Goal: Use online tool/utility: Utilize a website feature to perform a specific function

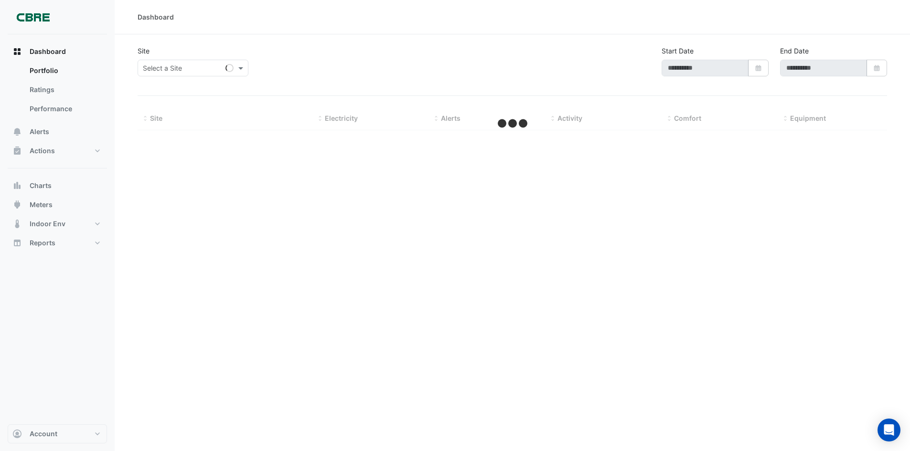
type input "**********"
select select "**"
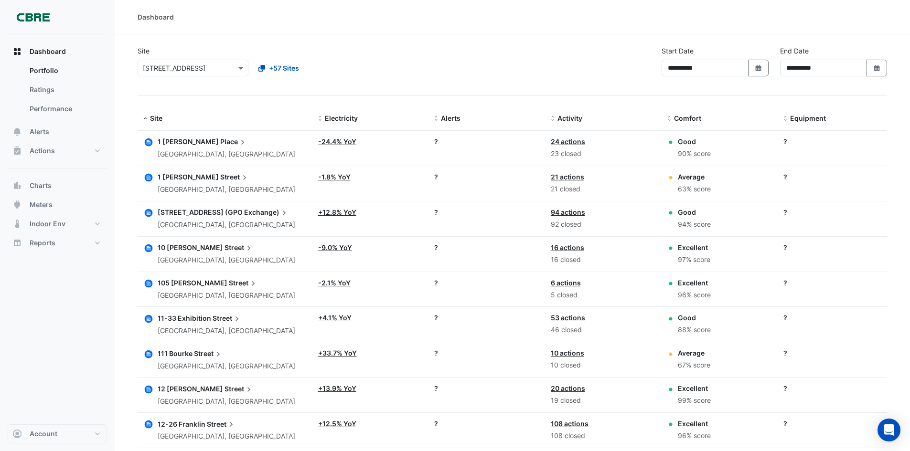
click at [206, 68] on input "text" at bounding box center [183, 69] width 81 height 10
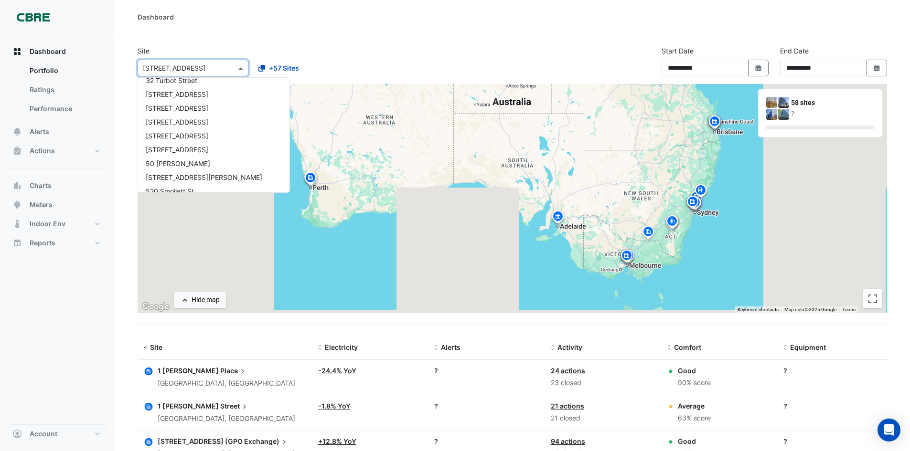
scroll to position [390, 0]
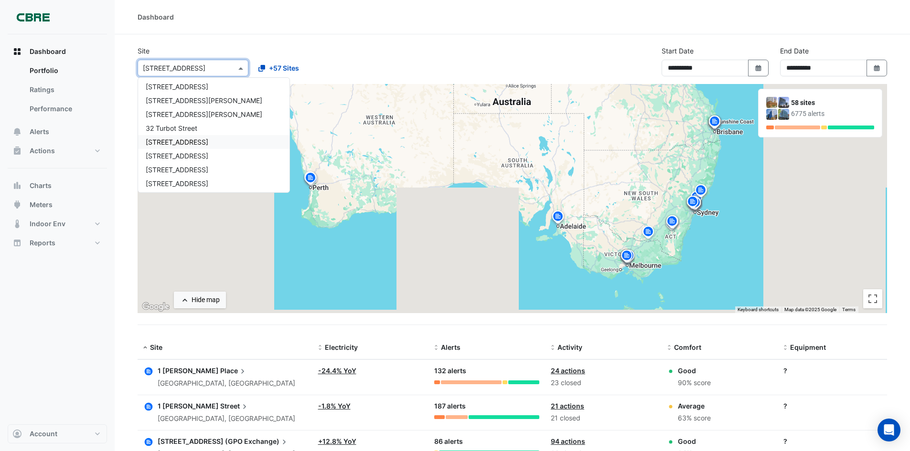
click at [180, 143] on span "[STREET_ADDRESS]" at bounding box center [177, 142] width 63 height 8
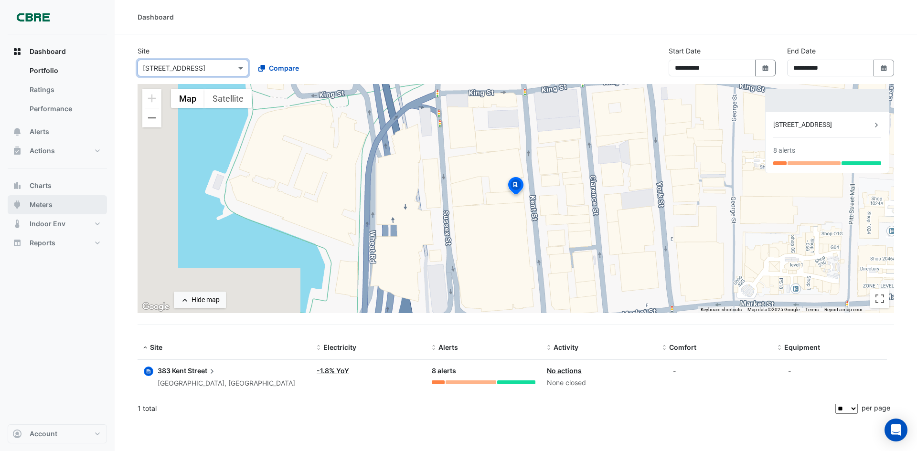
click at [50, 202] on span "Meters" at bounding box center [41, 205] width 23 height 10
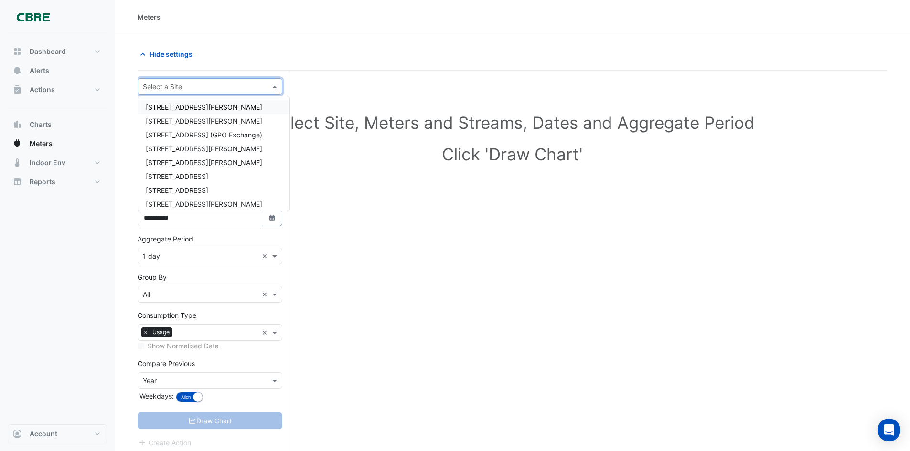
click at [223, 88] on input "text" at bounding box center [200, 87] width 115 height 10
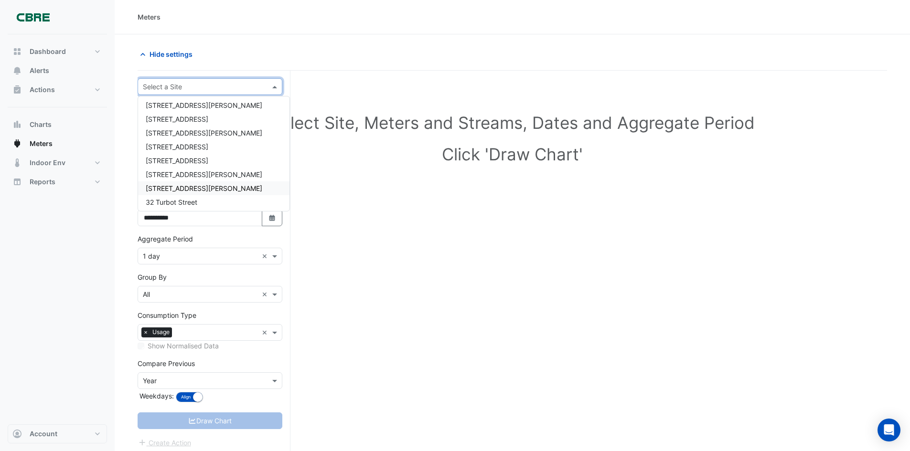
scroll to position [382, 0]
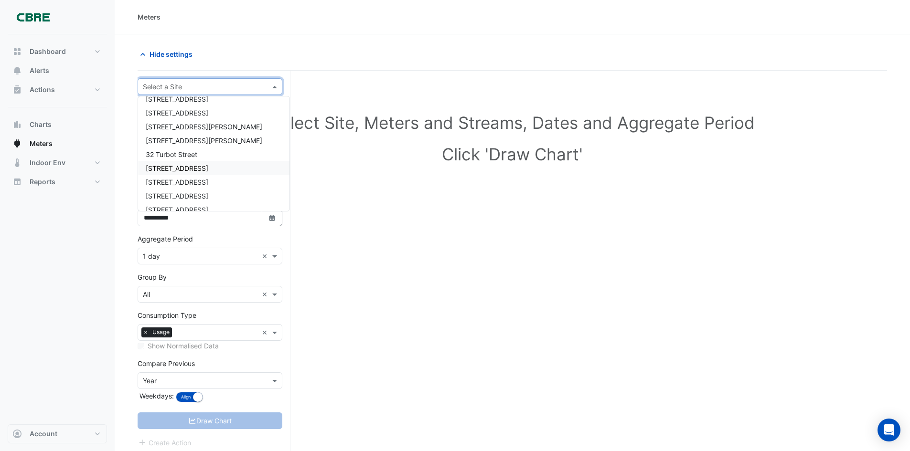
click at [175, 171] on span "[STREET_ADDRESS]" at bounding box center [177, 168] width 63 height 8
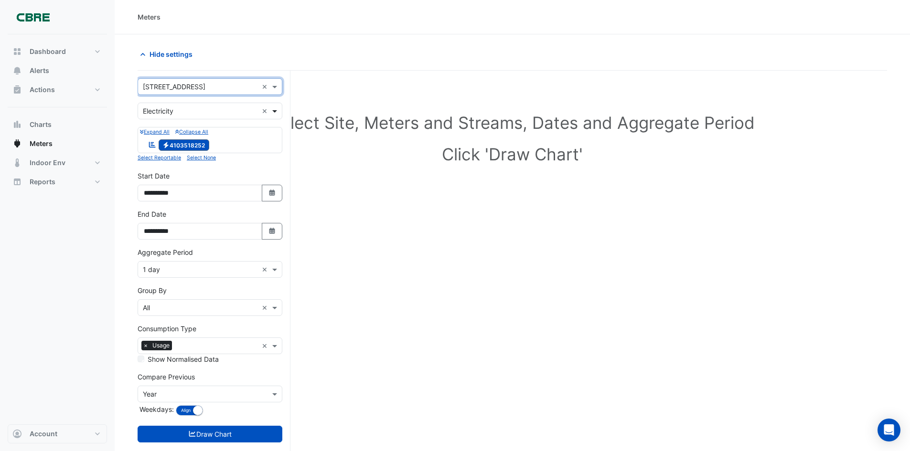
click at [274, 111] on span at bounding box center [276, 111] width 12 height 10
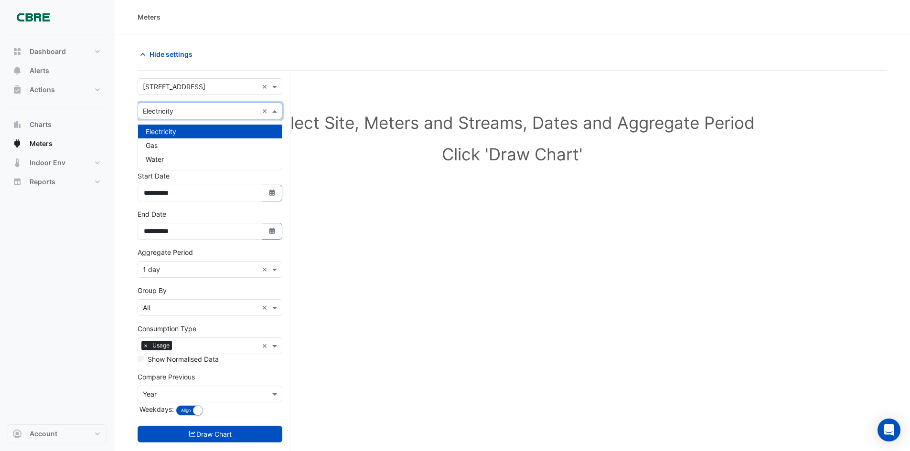
click at [274, 111] on span at bounding box center [276, 111] width 12 height 10
click at [197, 145] on span "Electricity 4103518252" at bounding box center [184, 144] width 51 height 11
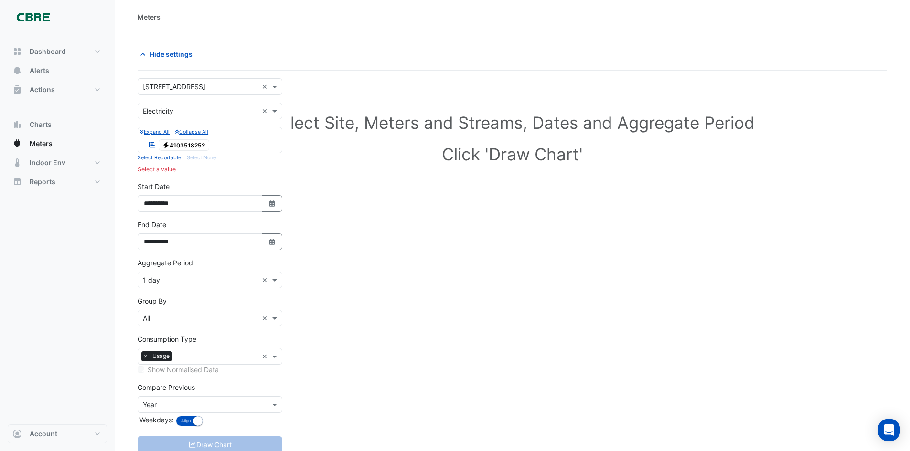
click at [197, 145] on span "Electricity 4103518252" at bounding box center [184, 144] width 51 height 11
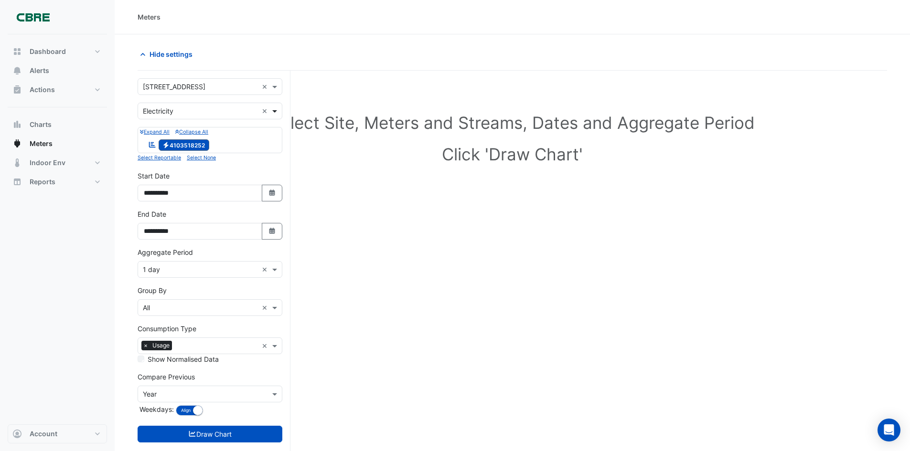
click at [276, 113] on span at bounding box center [276, 111] width 12 height 10
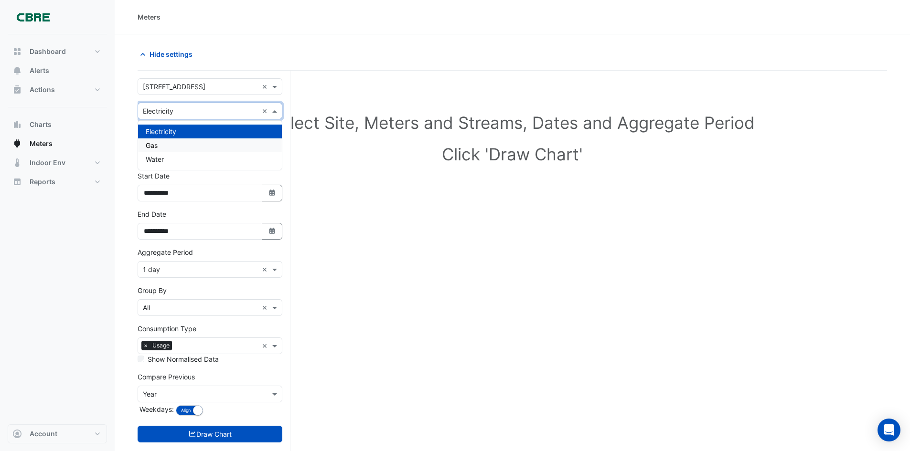
click at [180, 147] on div "Gas" at bounding box center [210, 146] width 144 height 14
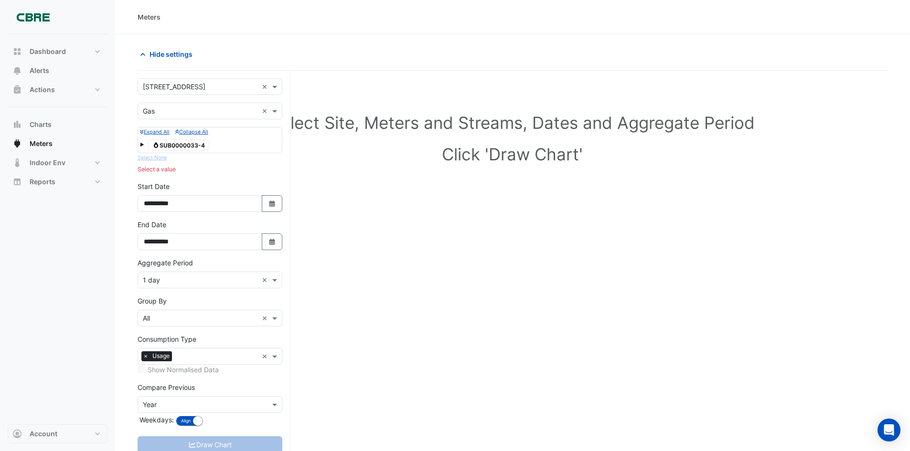
click at [182, 146] on span "Gas SUB0000033-4" at bounding box center [178, 144] width 61 height 11
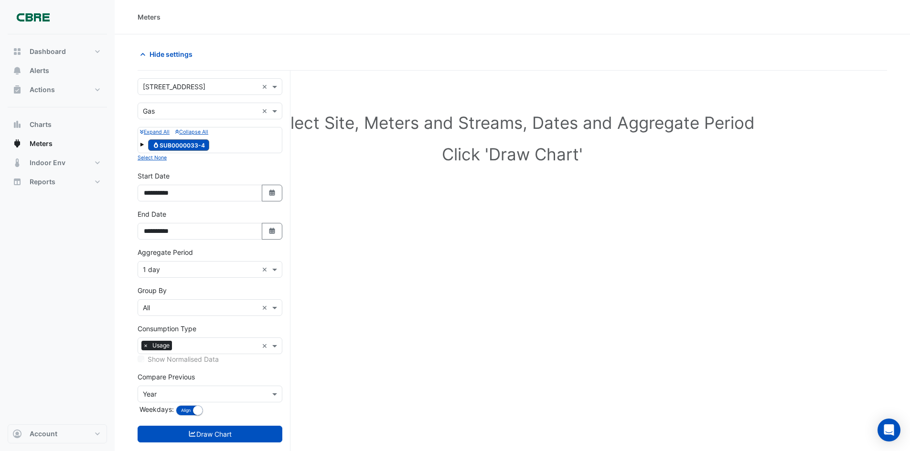
click at [142, 143] on span at bounding box center [142, 145] width 4 height 4
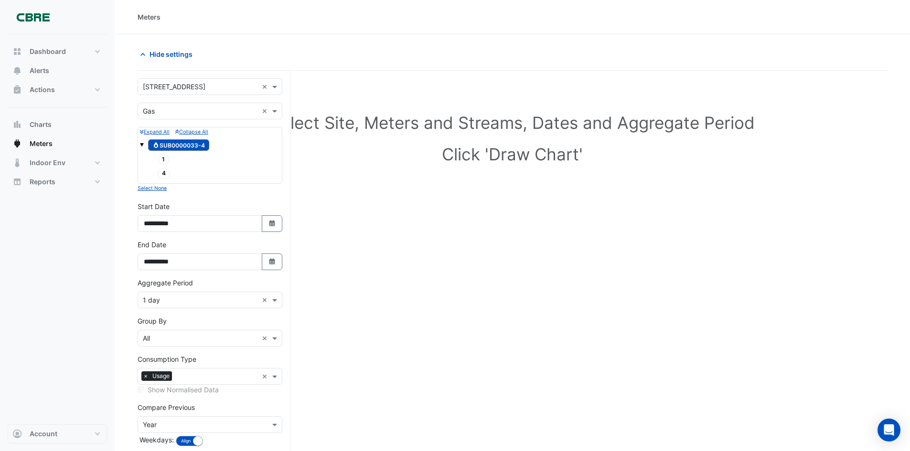
click at [142, 145] on span at bounding box center [142, 145] width 4 height 4
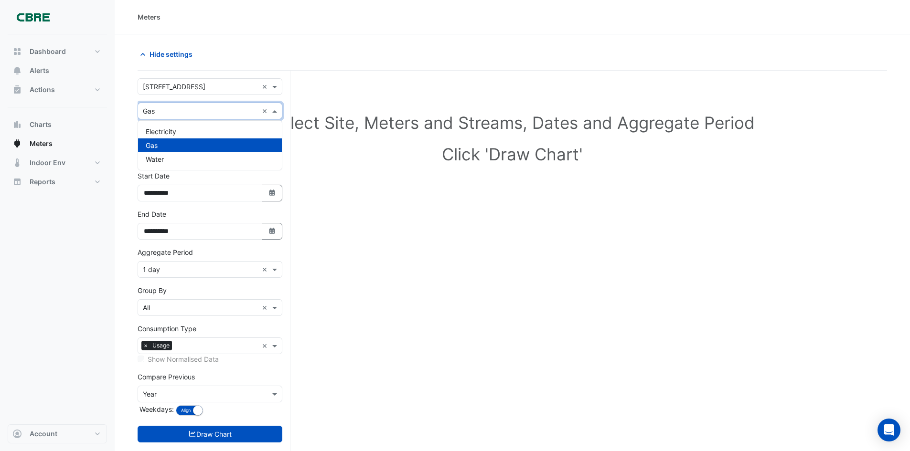
click at [272, 111] on span at bounding box center [276, 111] width 12 height 10
click at [172, 156] on div "Water" at bounding box center [210, 159] width 144 height 14
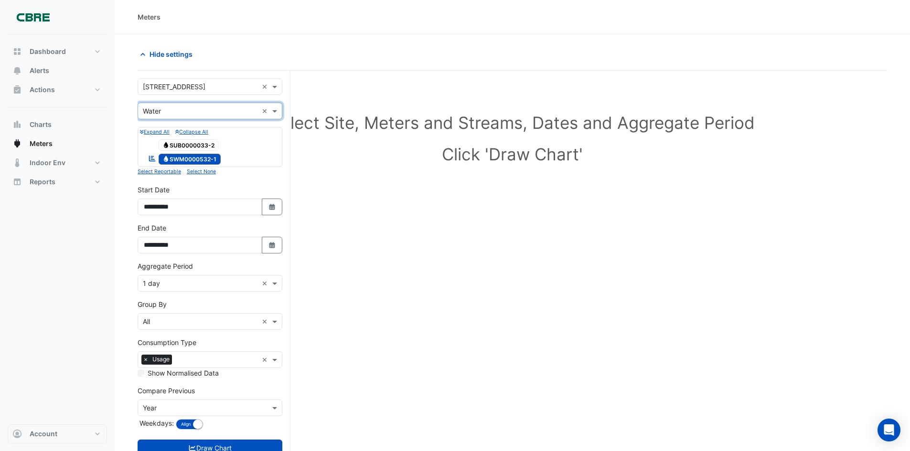
click at [202, 146] on span "Water SUB0000033-2" at bounding box center [189, 144] width 61 height 11
click at [190, 156] on span "Water SWM0000532-1" at bounding box center [190, 159] width 63 height 11
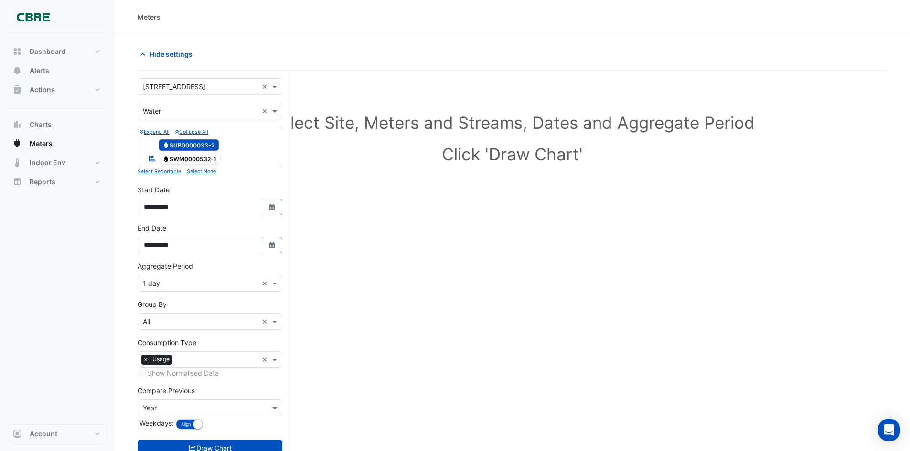
click at [190, 147] on span "Water SUB0000033-2" at bounding box center [189, 144] width 61 height 11
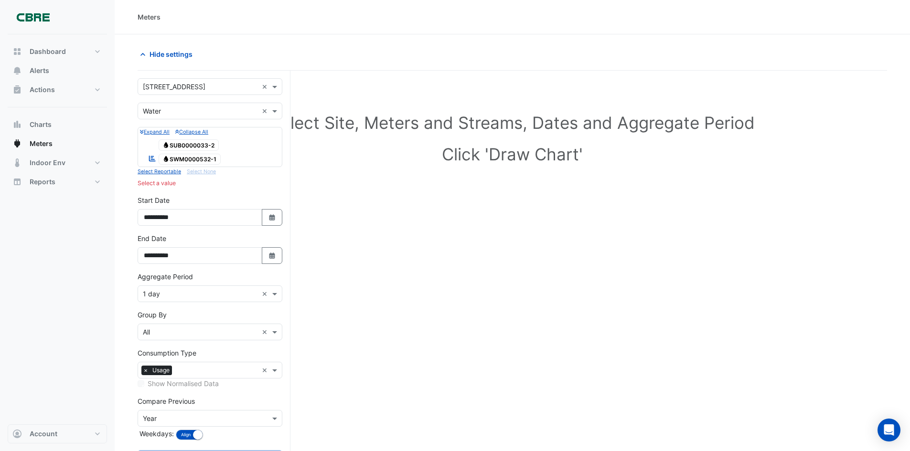
click at [189, 160] on span "Water SWM0000532-1" at bounding box center [190, 159] width 63 height 11
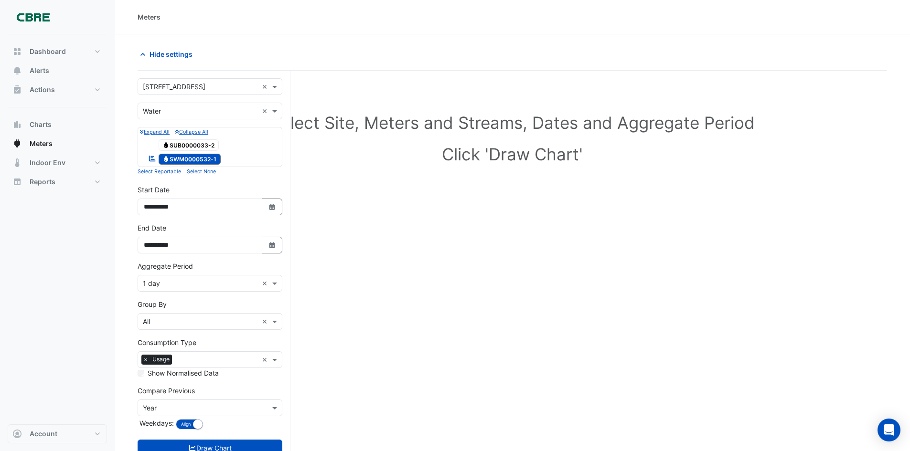
click at [195, 147] on span "Water SUB0000033-2" at bounding box center [189, 144] width 61 height 11
click at [273, 111] on span at bounding box center [276, 111] width 12 height 10
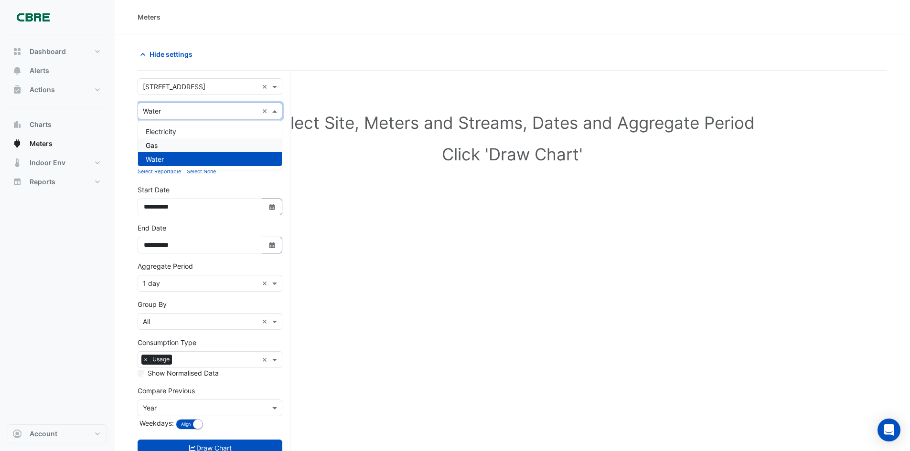
click at [299, 172] on div "Select Site, Meters and Streams, Dates and Aggregate Period Click 'Draw Chart'" at bounding box center [512, 140] width 749 height 117
click at [230, 114] on input "text" at bounding box center [200, 112] width 115 height 10
click at [176, 134] on span "Electricity" at bounding box center [161, 132] width 31 height 8
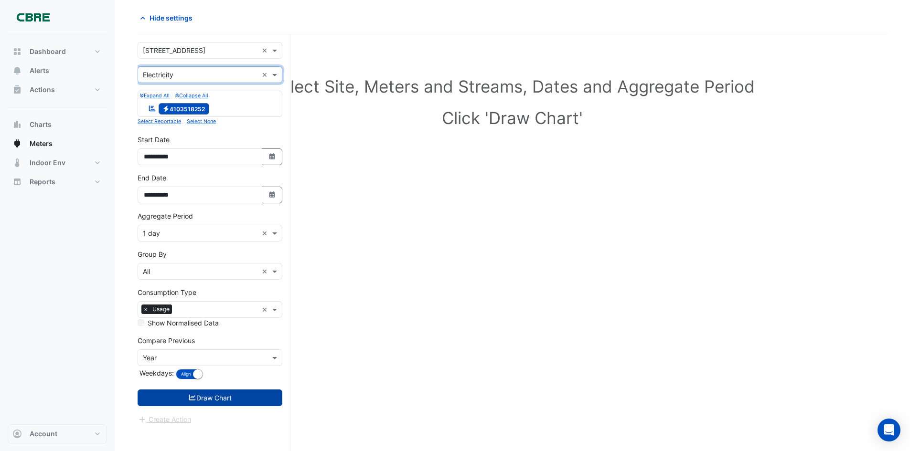
click at [231, 399] on button "Draw Chart" at bounding box center [210, 398] width 145 height 17
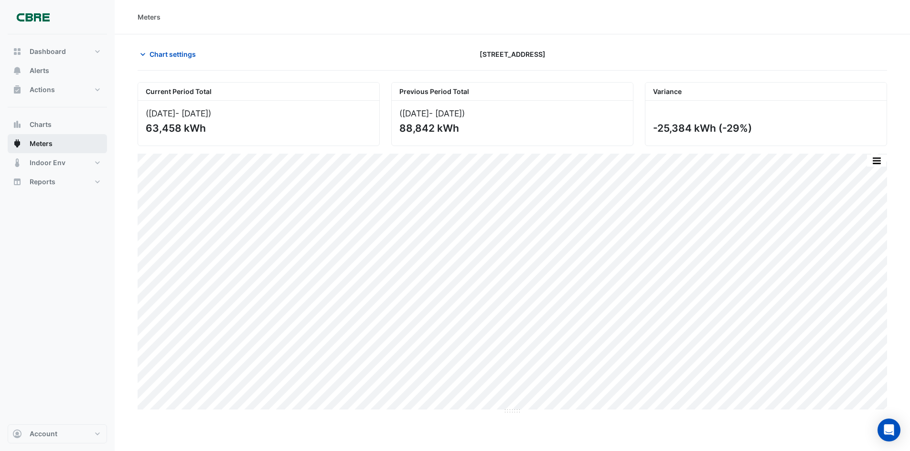
click at [40, 141] on span "Meters" at bounding box center [41, 144] width 23 height 10
click at [38, 138] on button "Meters" at bounding box center [57, 143] width 99 height 19
click at [42, 145] on span "Meters" at bounding box center [41, 144] width 23 height 10
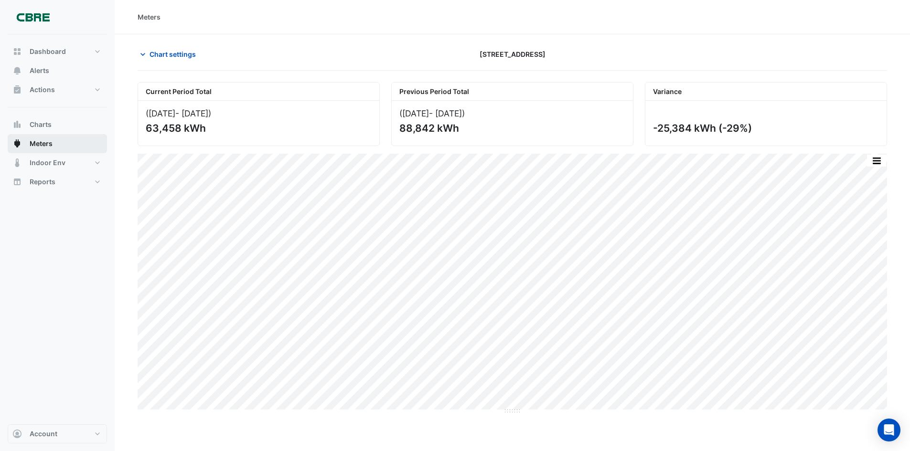
click at [42, 145] on span "Meters" at bounding box center [41, 144] width 23 height 10
